Goal: Task Accomplishment & Management: Complete application form

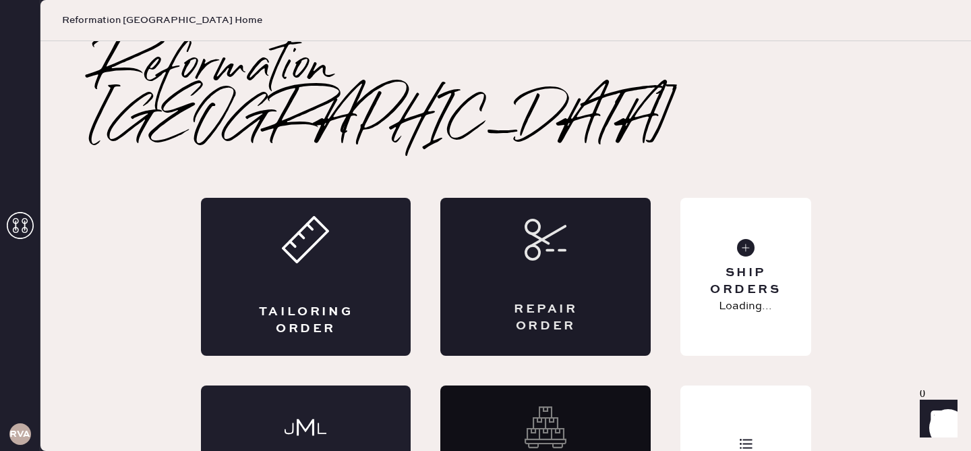
click at [494, 198] on div "Repair Order" at bounding box center [545, 277] width 210 height 158
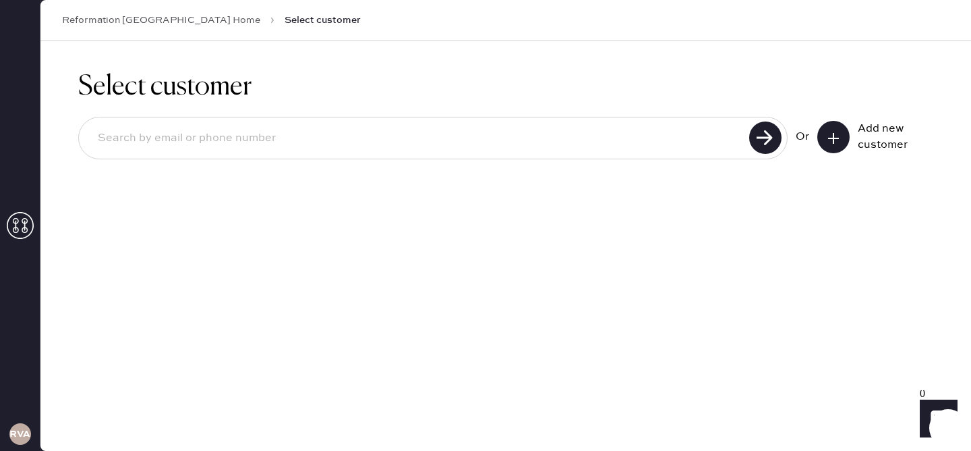
click at [592, 136] on input at bounding box center [416, 138] width 658 height 31
click at [808, 141] on div "Or" at bounding box center [802, 137] width 13 height 16
click at [819, 138] on button at bounding box center [833, 137] width 32 height 32
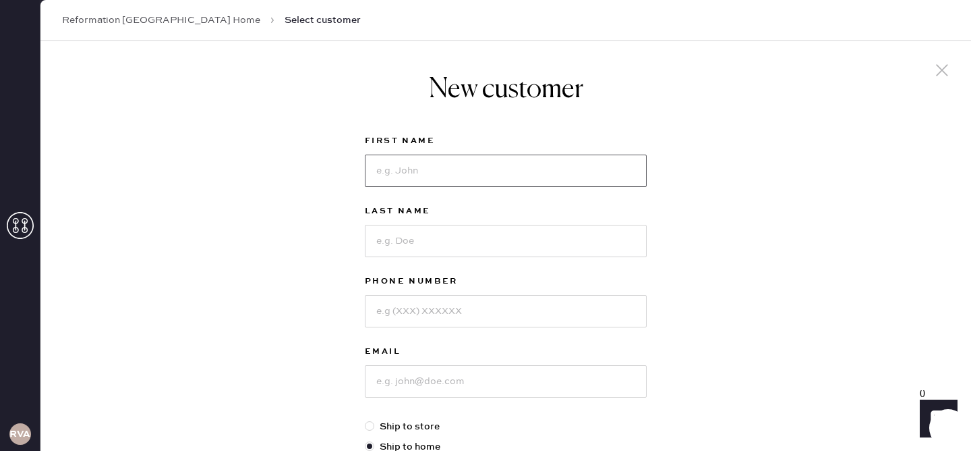
click at [484, 179] on input at bounding box center [506, 170] width 282 height 32
type input "[PERSON_NAME]"
click at [450, 243] on input at bounding box center [506, 241] width 282 height 32
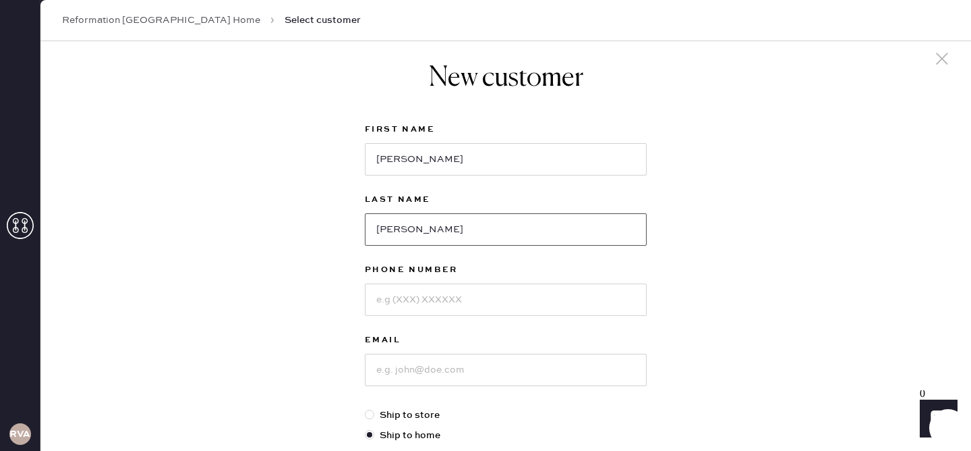
scroll to position [12, 0]
type input "[PERSON_NAME]"
click at [395, 307] on input at bounding box center [506, 299] width 282 height 32
type input "9149077947"
click at [453, 369] on input at bounding box center [506, 369] width 282 height 32
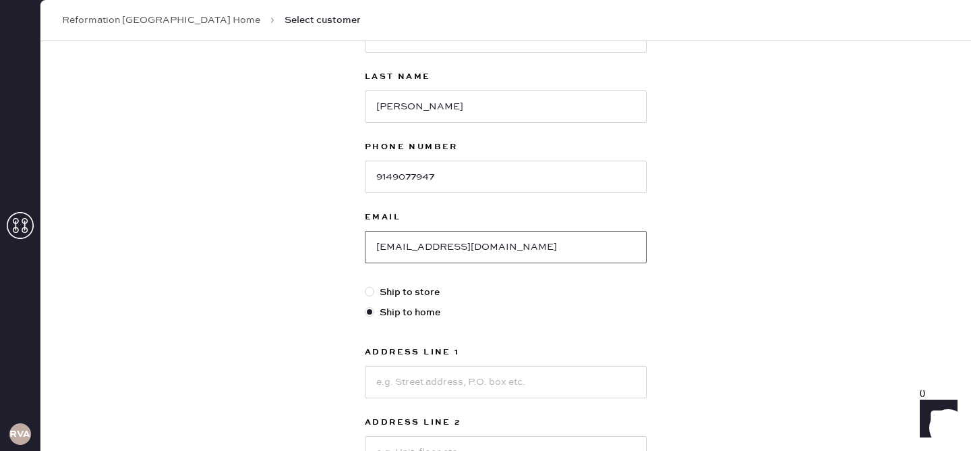
scroll to position [137, 0]
type input "[EMAIL_ADDRESS][DOMAIN_NAME]"
click at [439, 371] on input at bounding box center [506, 379] width 282 height 32
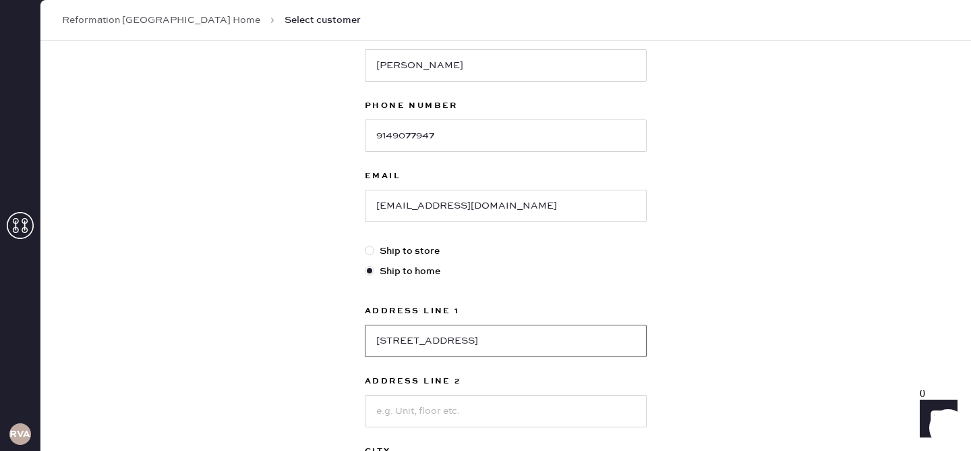
scroll to position [176, 0]
type input "[STREET_ADDRESS]"
click at [478, 415] on input at bounding box center [506, 410] width 282 height 32
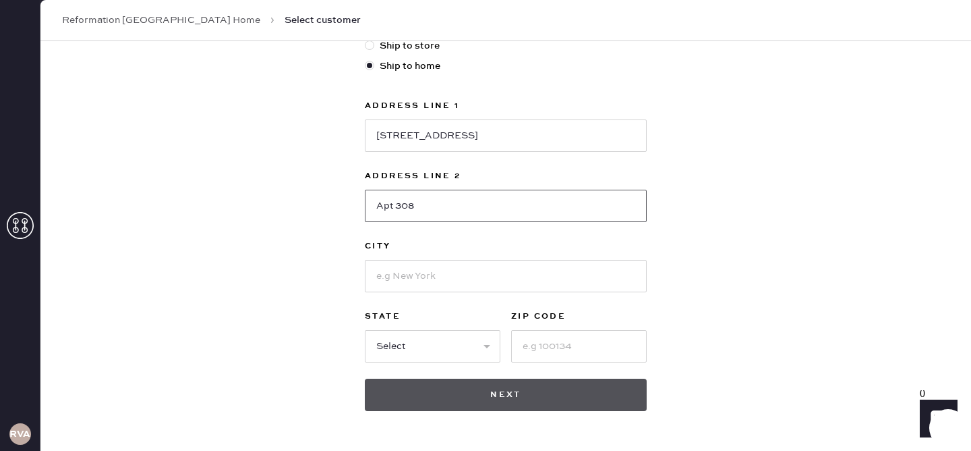
scroll to position [404, 0]
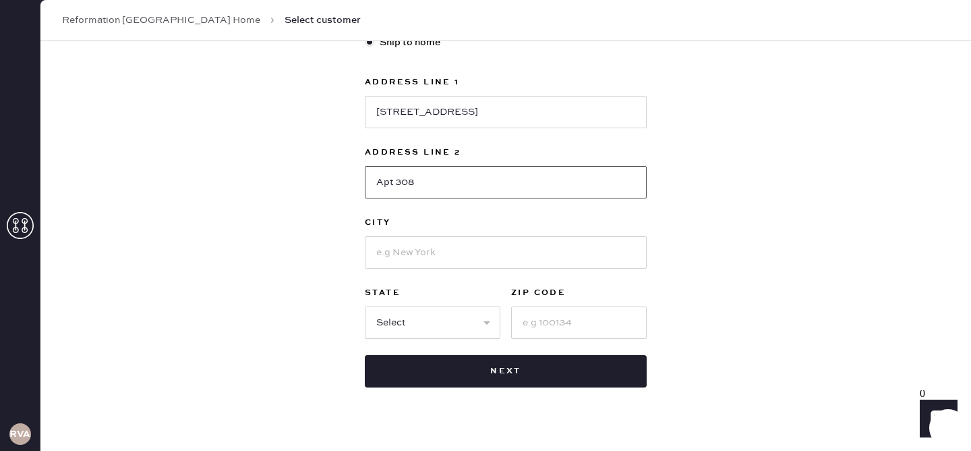
type input "Apt 308"
click at [432, 258] on input at bounding box center [506, 252] width 282 height 32
type input "[GEOGRAPHIC_DATA]"
click at [405, 329] on select "Select AK AL AR AZ CA CO CT [GEOGRAPHIC_DATA] DE FL [GEOGRAPHIC_DATA] HI [GEOGR…" at bounding box center [433, 322] width 136 height 32
select select "CA"
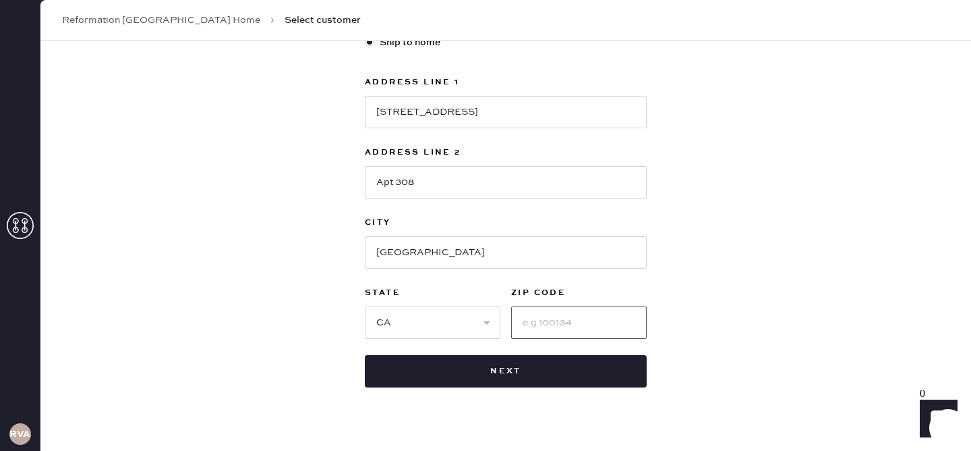
click at [556, 313] on input at bounding box center [579, 322] width 136 height 32
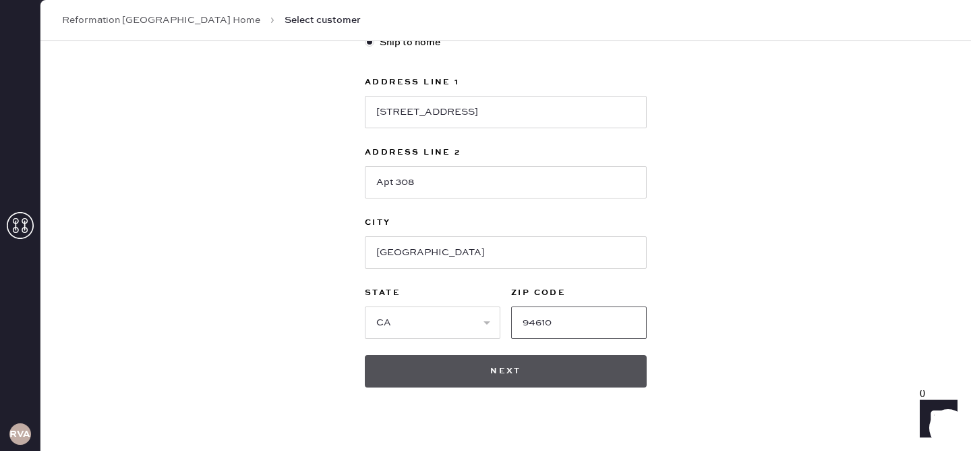
type input "94610"
click at [529, 379] on button "Next" at bounding box center [506, 371] width 282 height 32
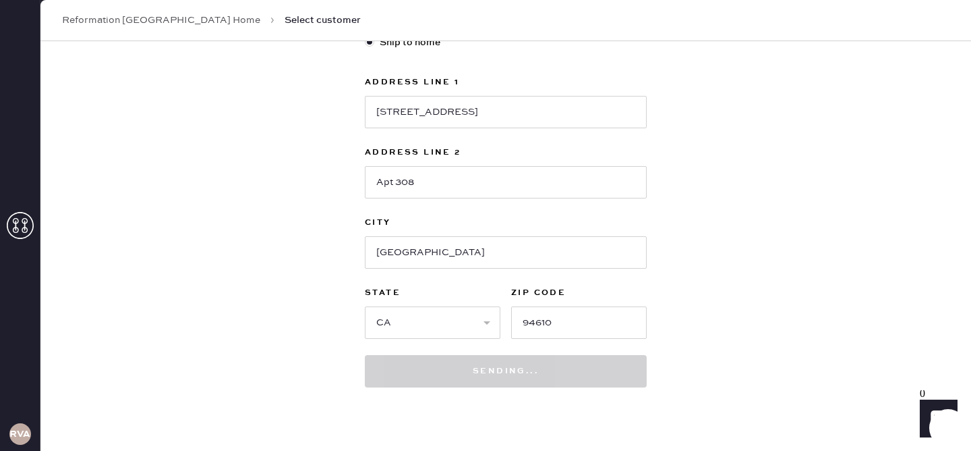
scroll to position [444, 0]
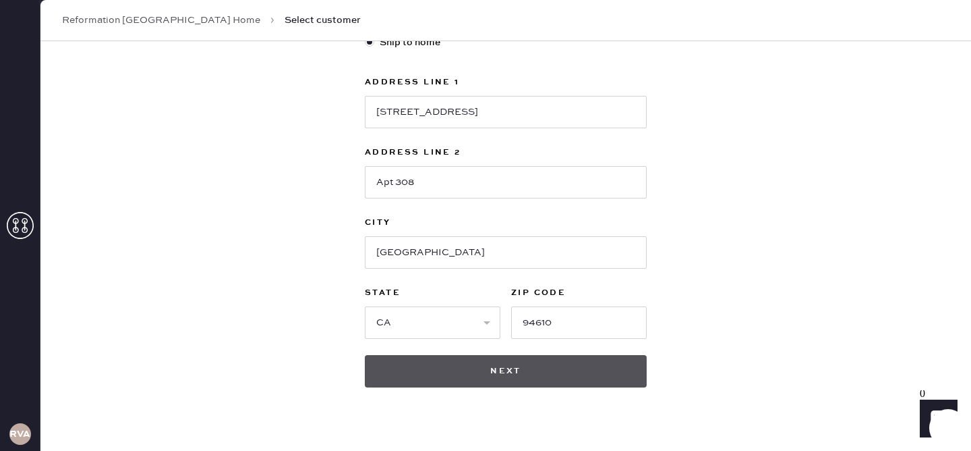
click at [525, 357] on button "Next" at bounding box center [506, 371] width 282 height 32
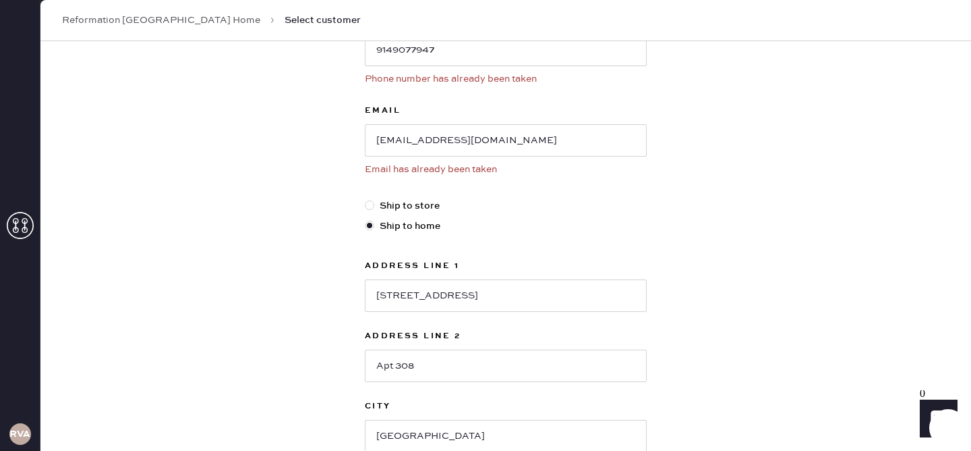
scroll to position [467, 0]
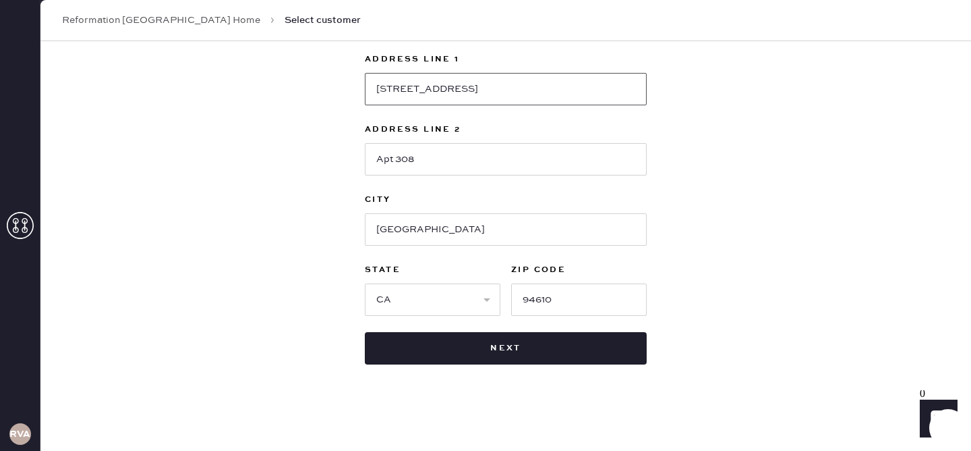
drag, startPoint x: 375, startPoint y: 90, endPoint x: 554, endPoint y: 99, distance: 179.6
click at [554, 99] on input "[STREET_ADDRESS]" at bounding box center [506, 89] width 282 height 32
drag, startPoint x: 426, startPoint y: 163, endPoint x: 355, endPoint y: 156, distance: 71.9
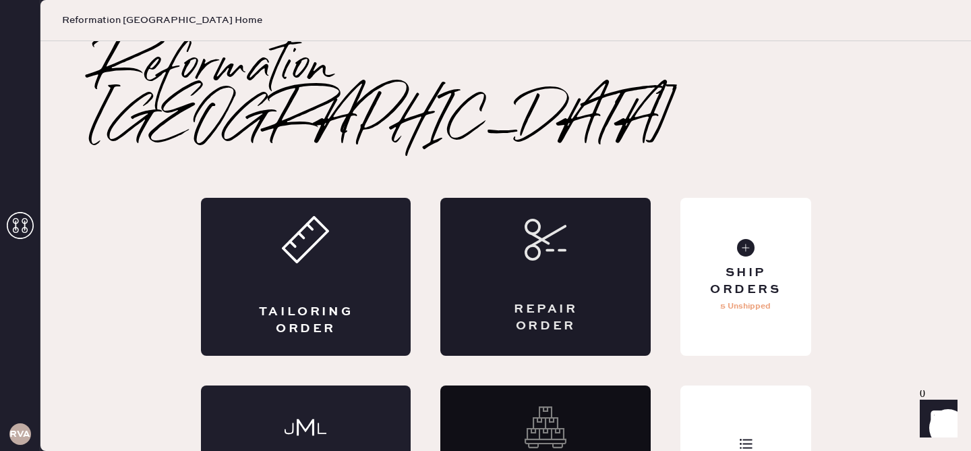
click at [528, 237] on div "Repair Order" at bounding box center [545, 277] width 210 height 158
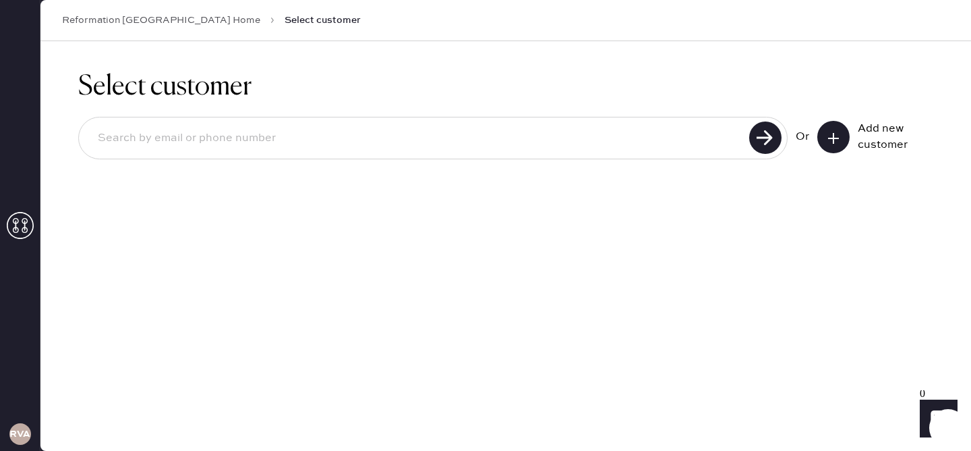
click at [361, 142] on input at bounding box center [416, 138] width 658 height 31
type input "[EMAIL_ADDRESS][DOMAIN_NAME]"
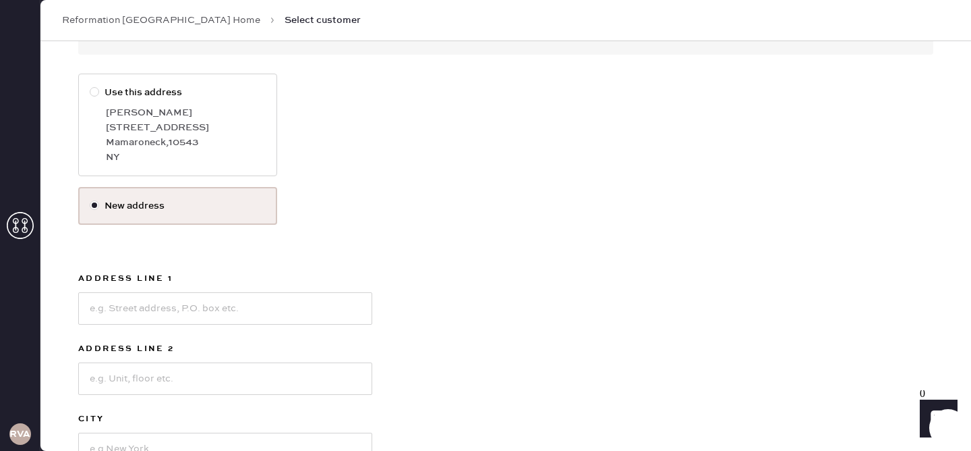
scroll to position [341, 0]
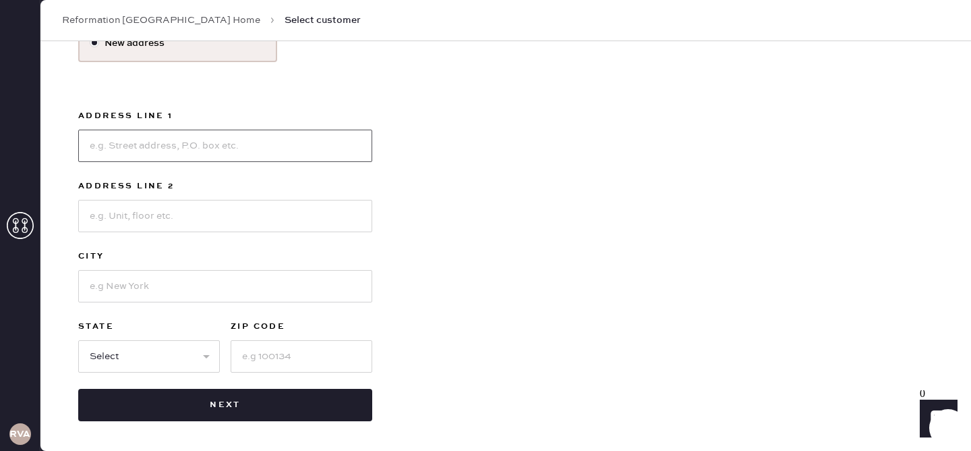
click at [169, 149] on input at bounding box center [225, 145] width 294 height 32
paste input "[STREET_ADDRESS]"
type input "[STREET_ADDRESS]"
click at [160, 204] on input at bounding box center [225, 216] width 294 height 32
type input "Apt 308"
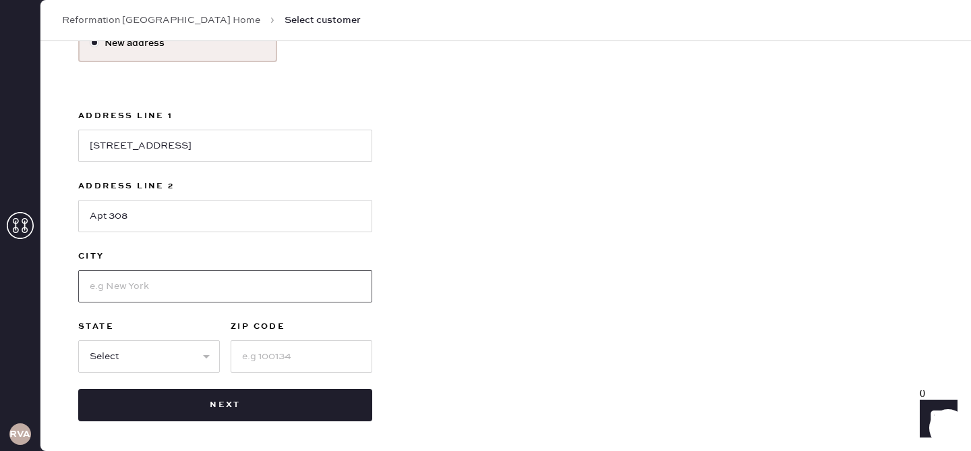
click at [156, 289] on input at bounding box center [225, 286] width 294 height 32
type input "[GEOGRAPHIC_DATA]"
click at [123, 361] on select "Select AK AL AR AZ CA CO CT [GEOGRAPHIC_DATA] DE FL [GEOGRAPHIC_DATA] HI [GEOGR…" at bounding box center [149, 356] width 142 height 32
select select "CA"
click at [249, 352] on input at bounding box center [302, 356] width 142 height 32
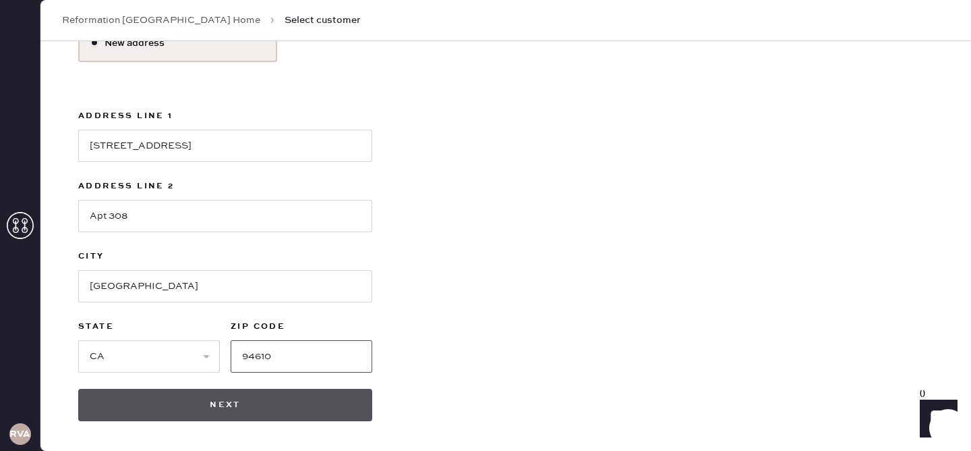
type input "94610"
click at [227, 402] on button "Next" at bounding box center [225, 404] width 294 height 32
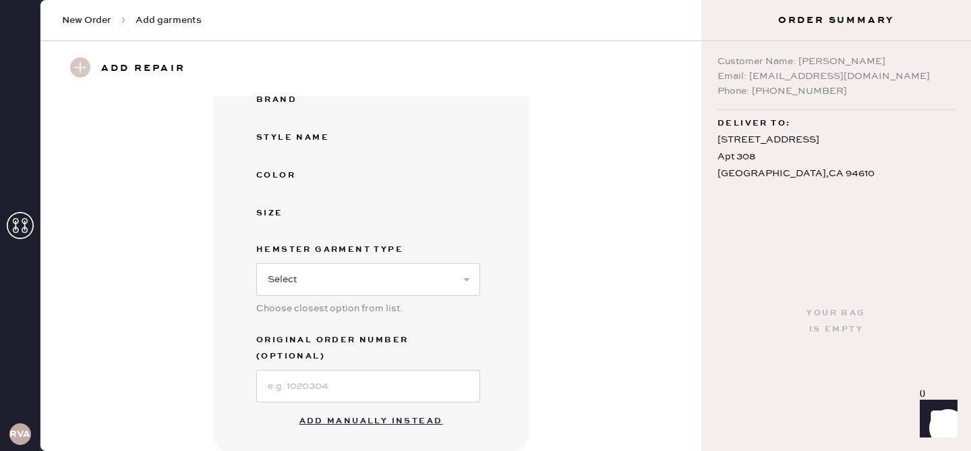
scroll to position [210, 0]
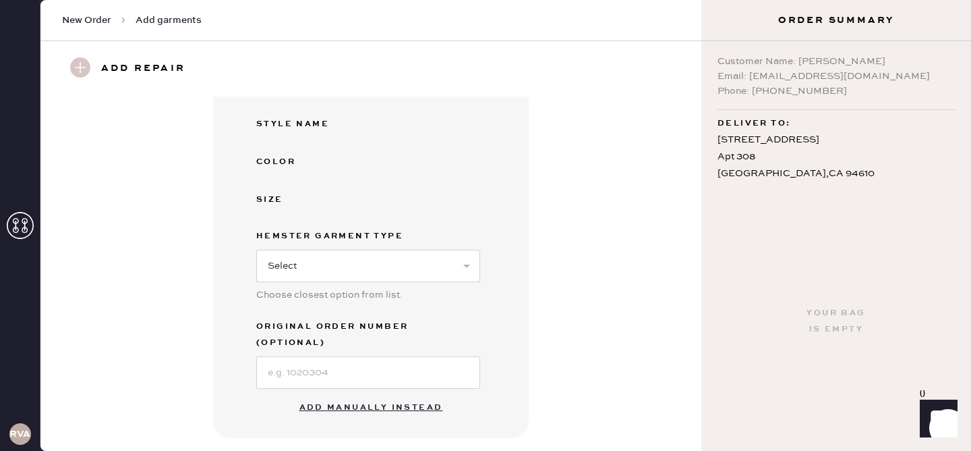
click at [388, 394] on button "Add manually instead" at bounding box center [371, 407] width 160 height 27
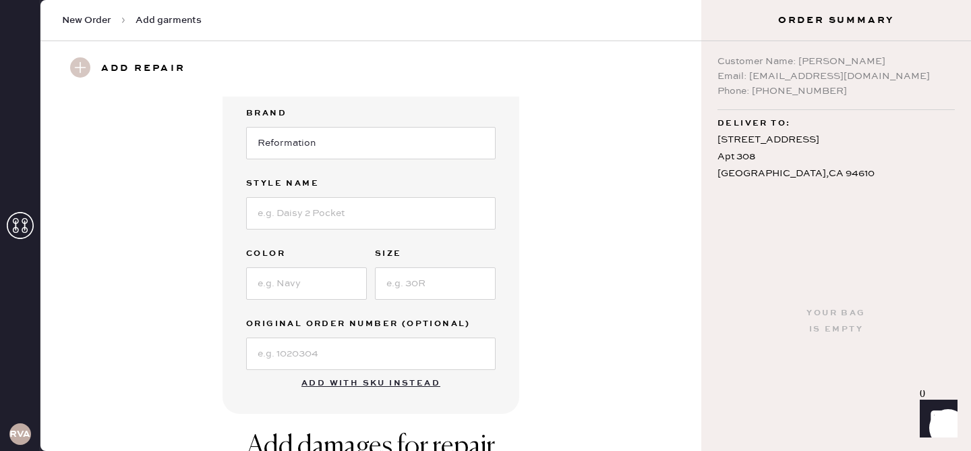
scroll to position [0, 0]
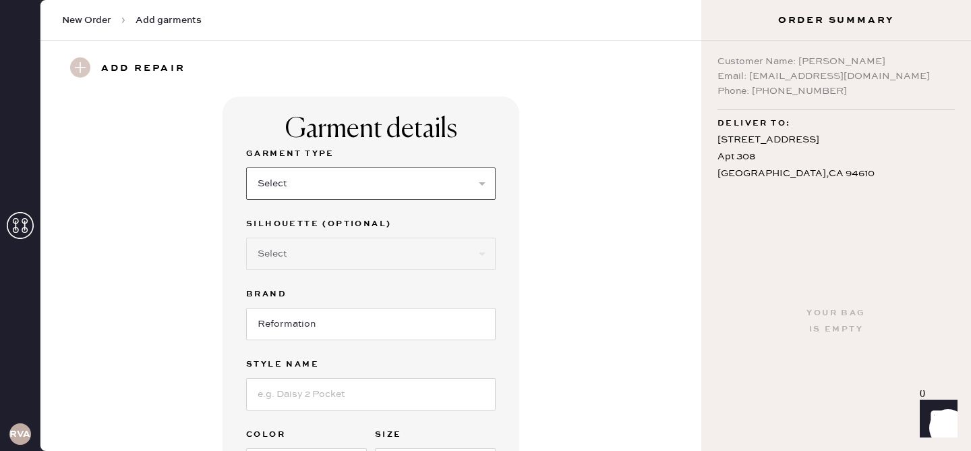
click at [376, 194] on select "Select Basic Skirt Jeans Leggings Pants Shorts Basic Sleeved Dress Basic Sleeve…" at bounding box center [371, 183] width 250 height 32
select select "14"
click at [330, 183] on select "Select Basic Skirt Jeans Leggings Pants Shorts Basic Sleeved Dress Basic Sleeve…" at bounding box center [371, 183] width 250 height 32
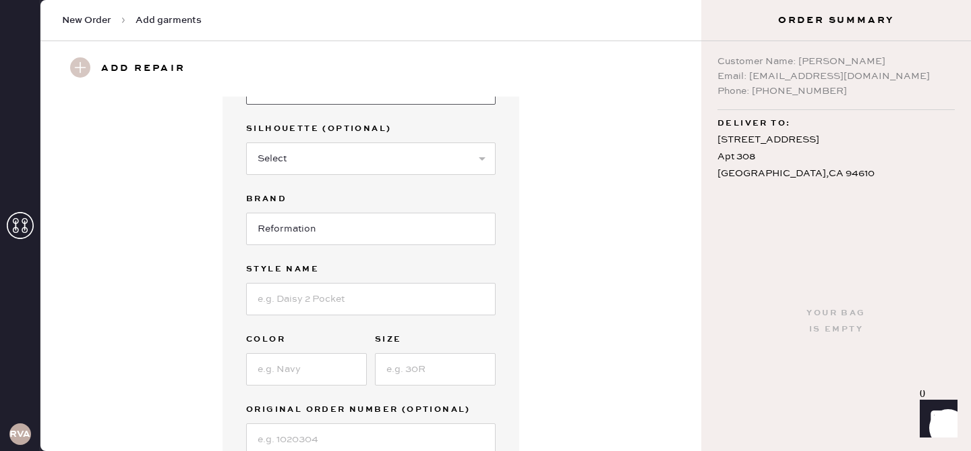
scroll to position [98, 0]
click at [320, 160] on select "Select Crop top Full Length Other" at bounding box center [371, 156] width 250 height 32
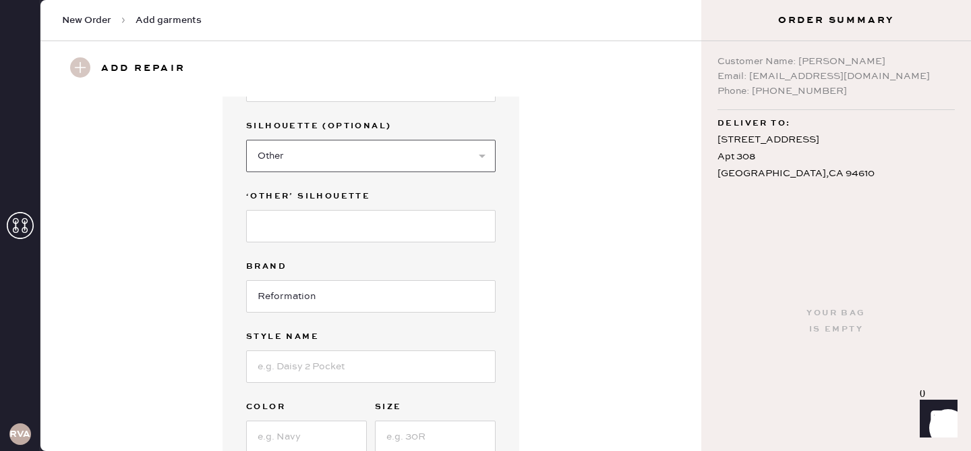
click at [317, 158] on select "Select Crop top Full Length Other" at bounding box center [371, 156] width 250 height 32
select select "71"
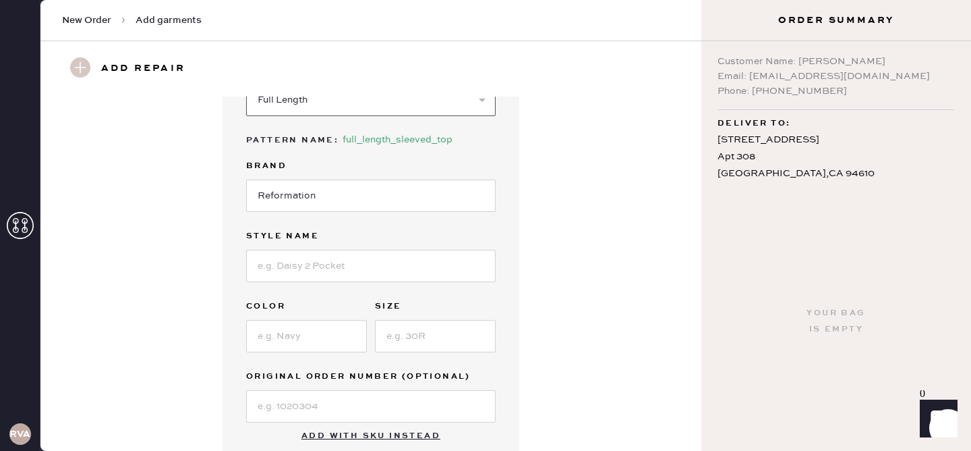
scroll to position [132, 0]
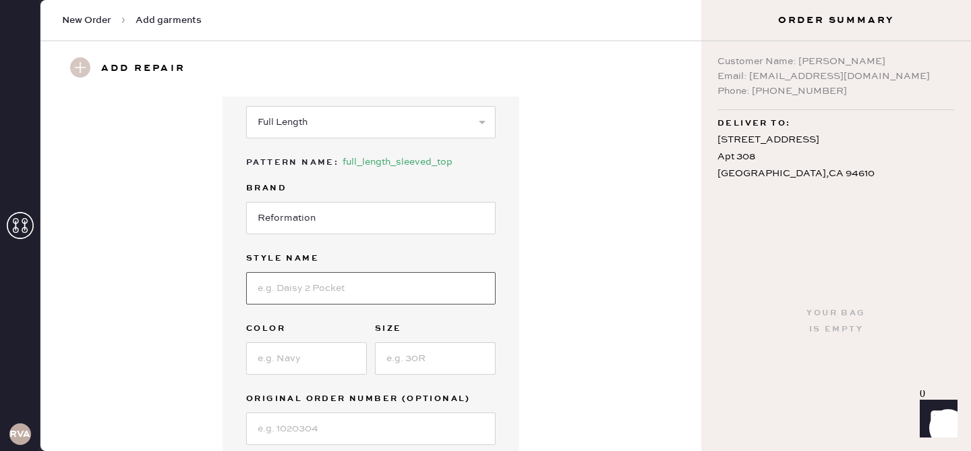
click at [308, 277] on input at bounding box center [371, 288] width 250 height 32
type input "[PERSON_NAME] Top"
click at [283, 347] on input at bounding box center [306, 358] width 121 height 32
type input "White and blue floral"
click at [432, 359] on input at bounding box center [435, 358] width 121 height 32
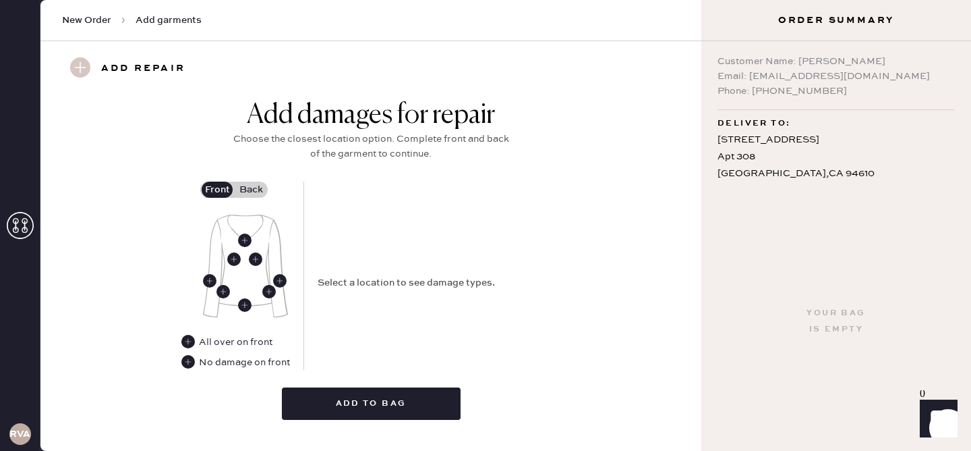
scroll to position [541, 0]
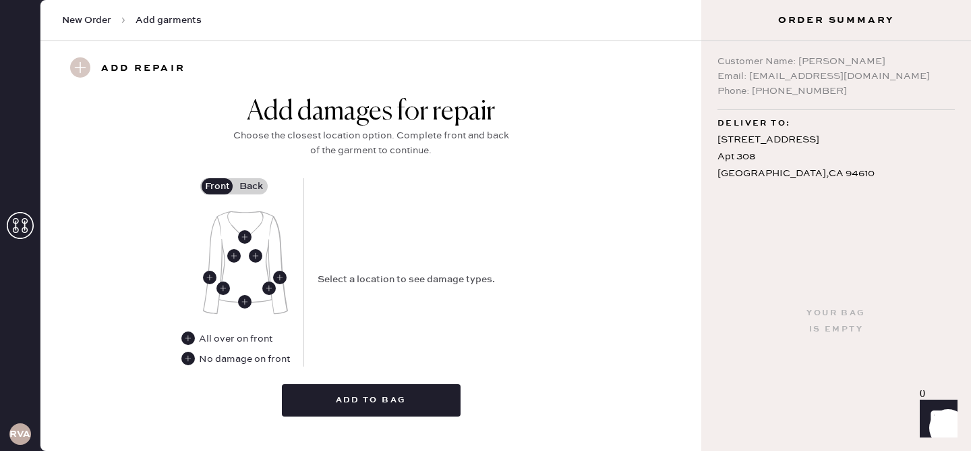
type input "4"
click at [245, 187] on label "Back" at bounding box center [251, 186] width 34 height 16
click at [251, 186] on input "Back" at bounding box center [251, 186] width 0 height 0
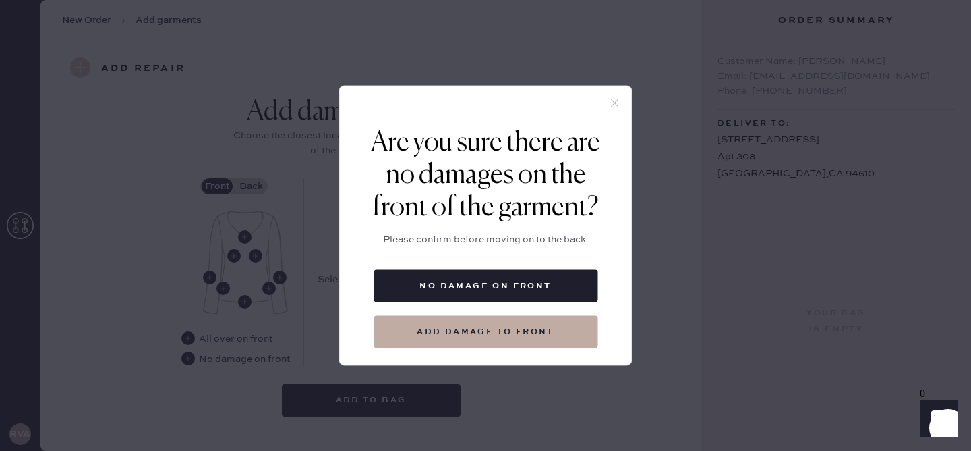
click at [618, 105] on icon at bounding box center [615, 103] width 12 height 12
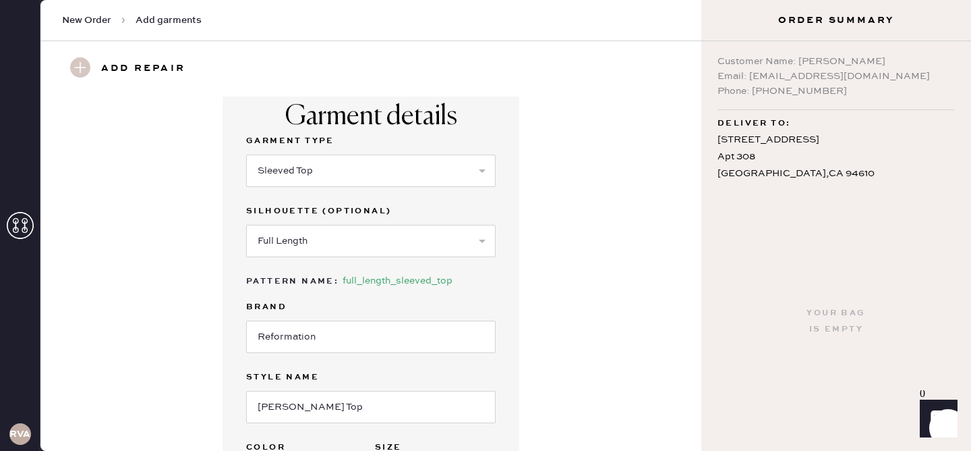
scroll to position [2, 0]
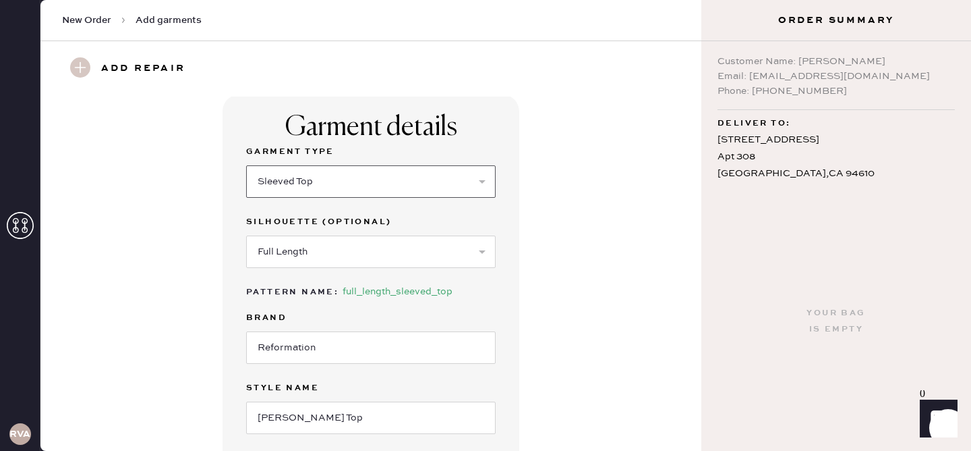
click at [480, 172] on select "Select Basic Skirt Jeans Leggings Pants Shorts Basic Sleeved Dress Basic Sleeve…" at bounding box center [371, 181] width 250 height 32
select select "15"
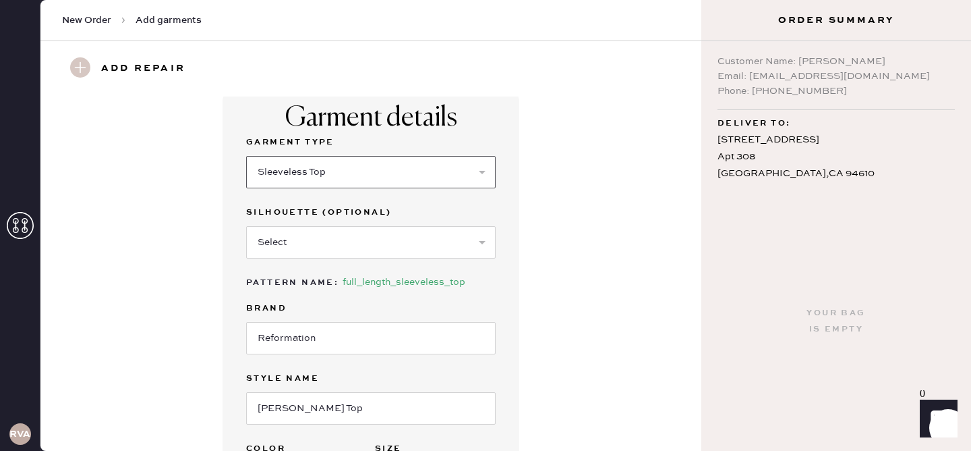
scroll to position [13, 0]
click at [419, 239] on select "Select Crop top Full Length Other" at bounding box center [371, 241] width 250 height 32
select select "69"
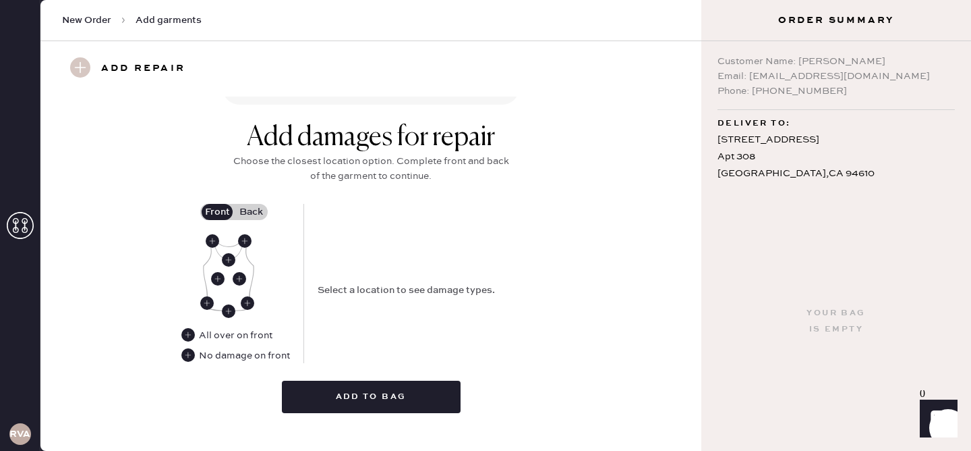
scroll to position [511, 0]
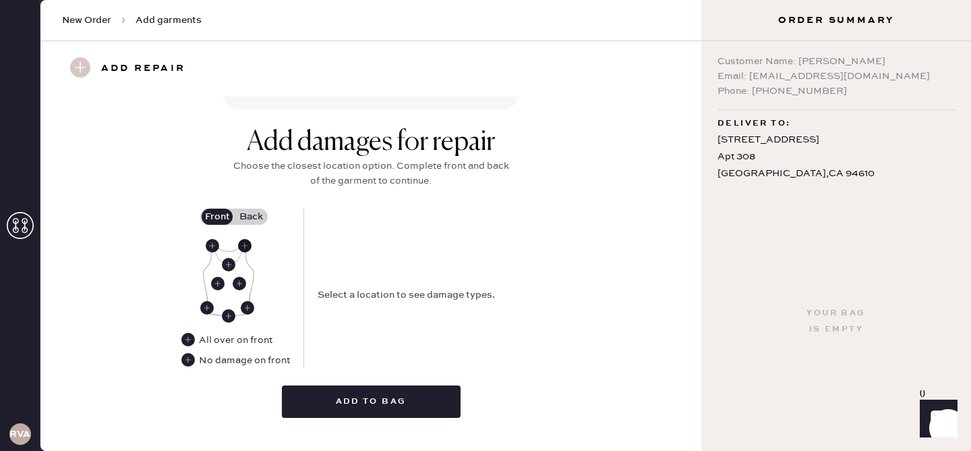
click at [248, 244] on use at bounding box center [244, 245] width 13 height 13
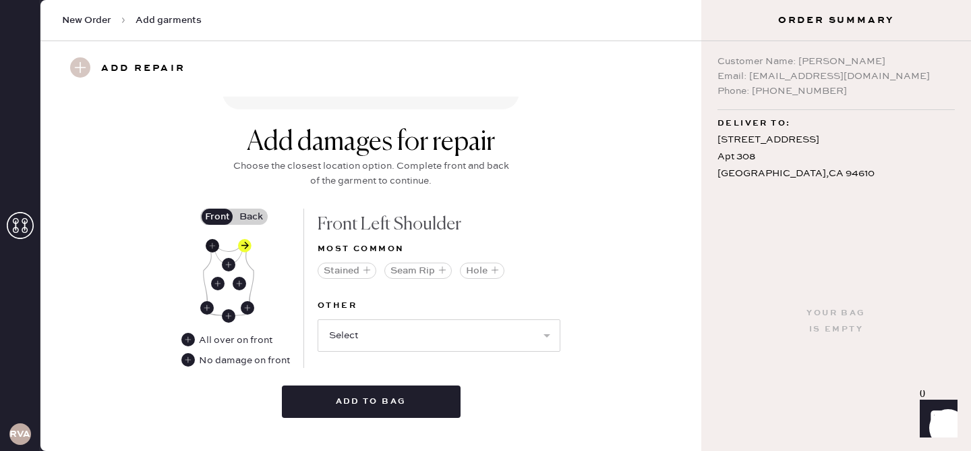
click at [212, 243] on use at bounding box center [212, 245] width 13 height 13
click at [397, 330] on select "Select Broken / Ripped Hem Broken Beads Broken Belt Loop Broken Button Broken C…" at bounding box center [439, 335] width 243 height 32
select select "1506"
select select
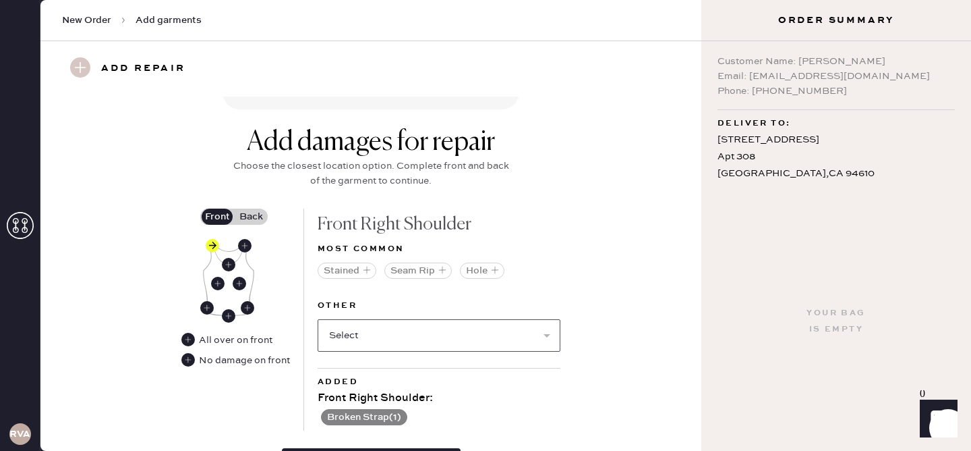
click at [397, 338] on select "Select Broken / Ripped Hem Broken Beads Broken Belt Loop Broken Button Broken C…" at bounding box center [439, 335] width 243 height 32
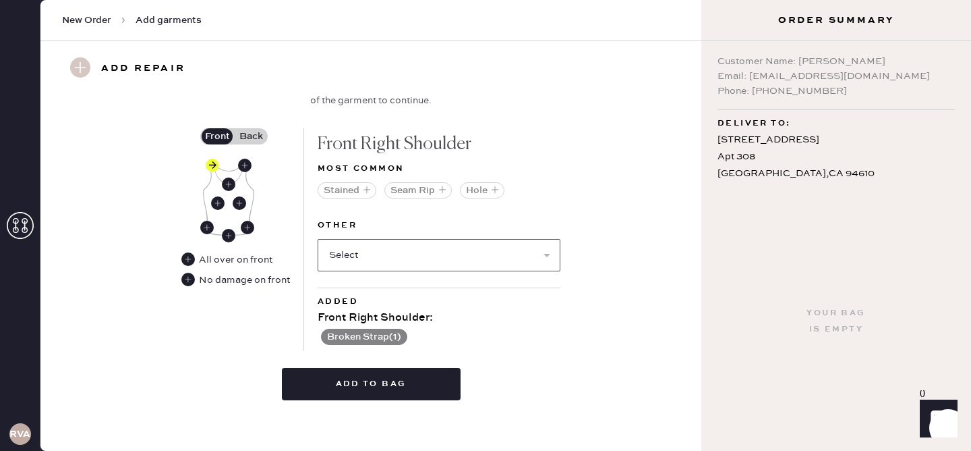
scroll to position [599, 0]
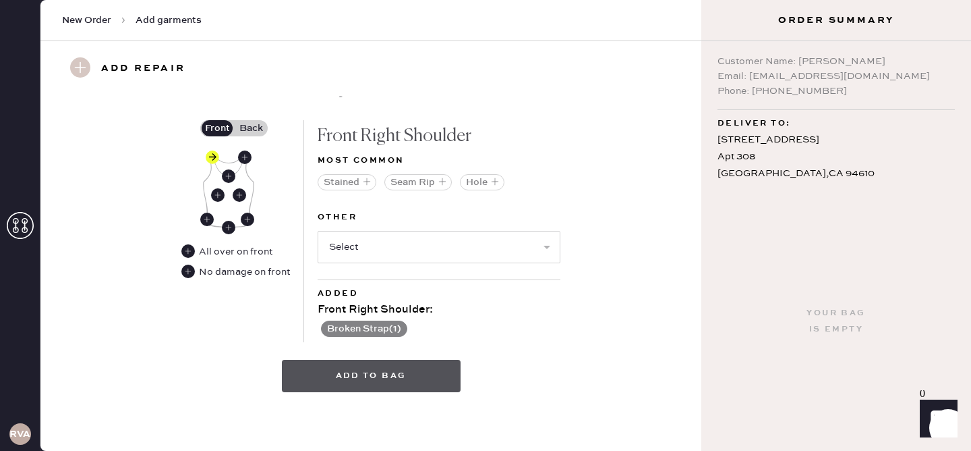
click at [388, 379] on button "Add to bag" at bounding box center [371, 375] width 179 height 32
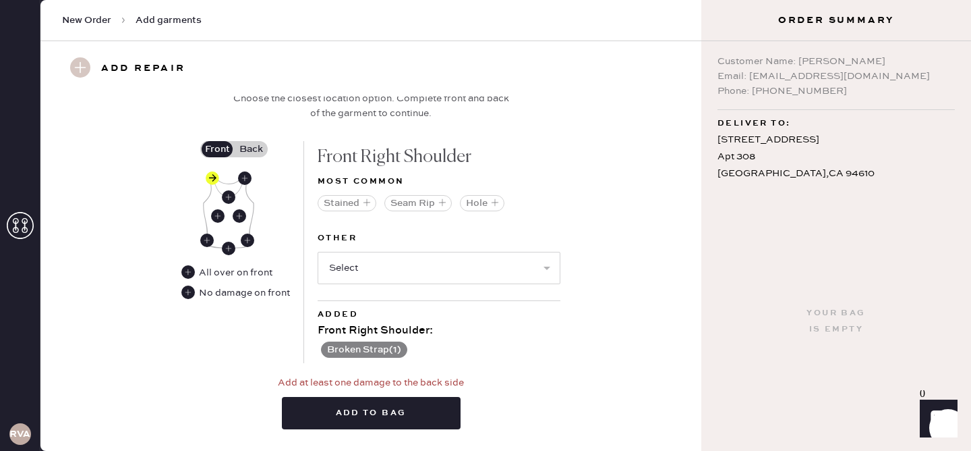
click at [252, 147] on label "Back" at bounding box center [251, 149] width 34 height 16
click at [251, 149] on input "Back" at bounding box center [251, 149] width 0 height 0
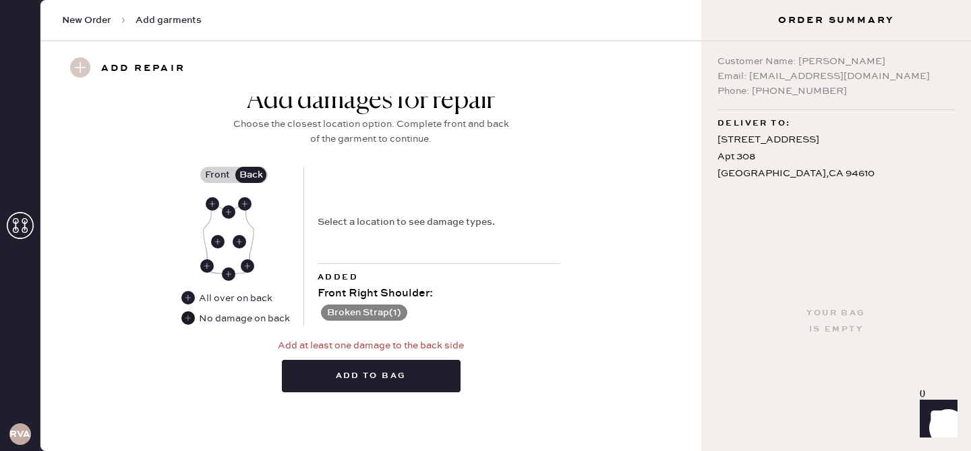
click at [191, 317] on use at bounding box center [187, 317] width 13 height 13
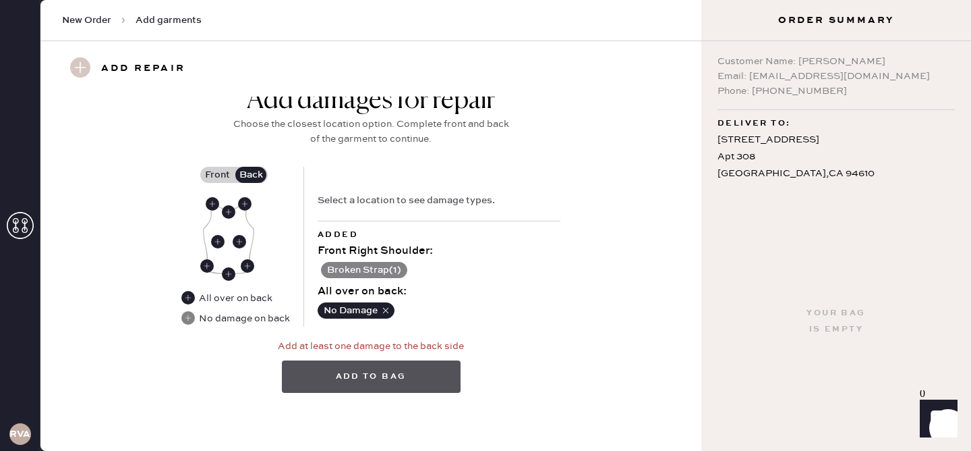
click at [344, 376] on button "Add to bag" at bounding box center [371, 376] width 179 height 32
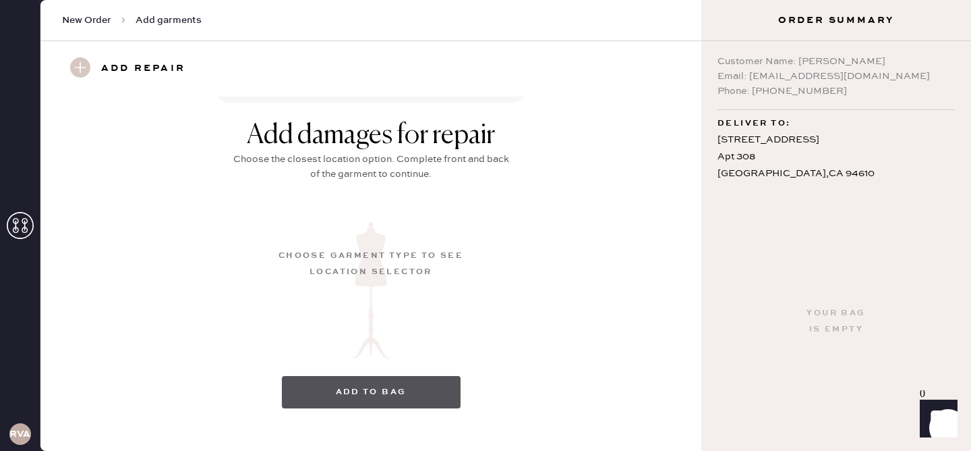
scroll to position [35, 0]
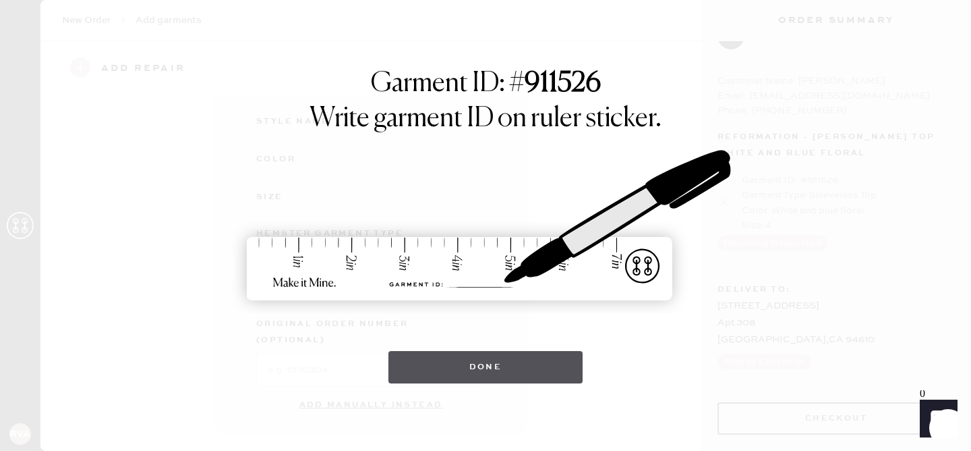
click at [451, 374] on button "Done" at bounding box center [485, 367] width 195 height 32
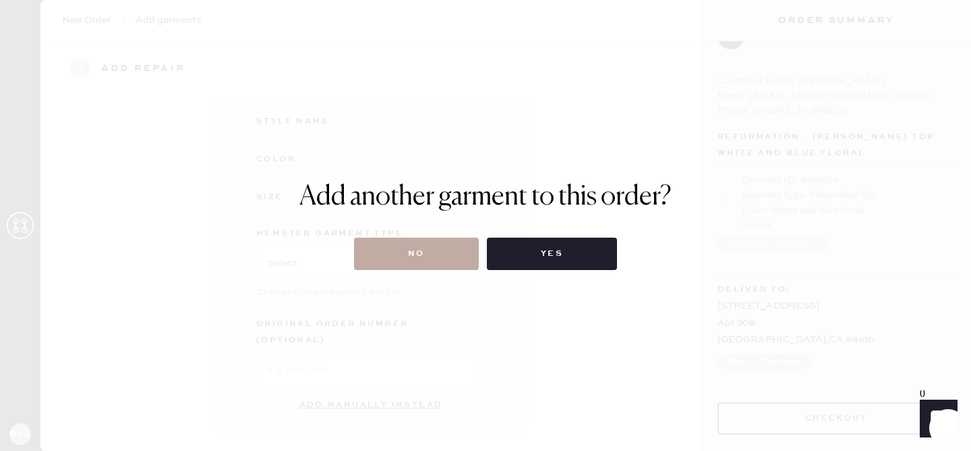
click at [440, 252] on button "No" at bounding box center [416, 253] width 125 height 32
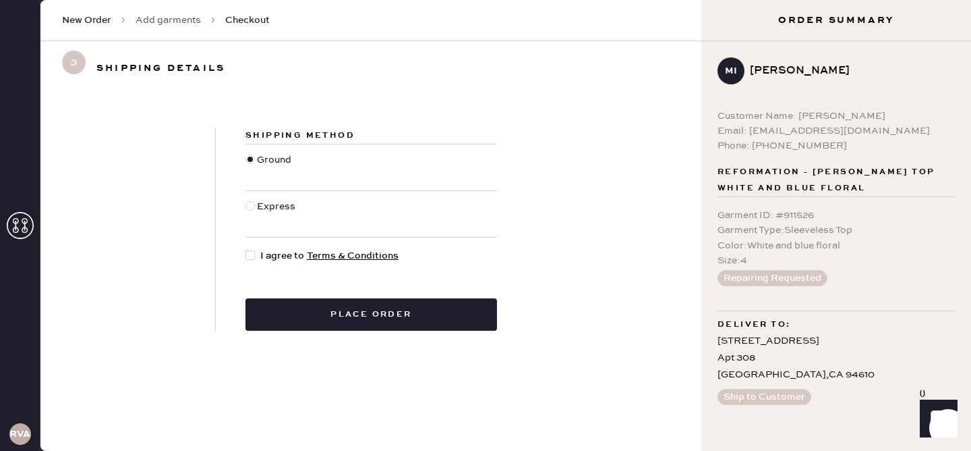
click at [253, 208] on div at bounding box center [249, 205] width 9 height 9
click at [246, 200] on input "Express" at bounding box center [245, 199] width 1 height 1
radio input "true"
click at [262, 260] on span "I agree to Terms & Conditions" at bounding box center [329, 255] width 138 height 15
click at [246, 249] on input "I agree to Terms & Conditions" at bounding box center [245, 248] width 1 height 1
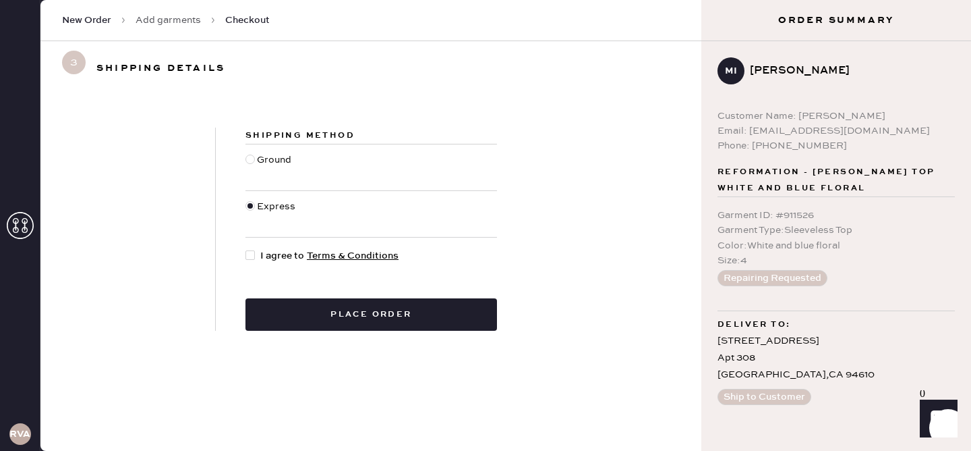
checkbox input "true"
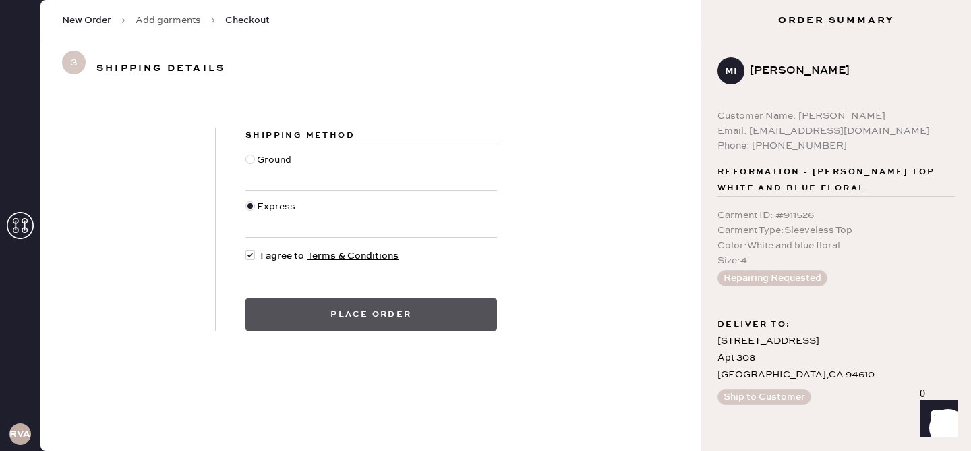
click at [283, 313] on button "Place order" at bounding box center [371, 314] width 252 height 32
